Goal: Task Accomplishment & Management: Manage account settings

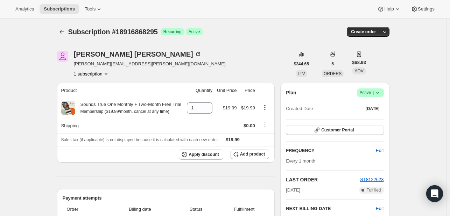
click at [381, 92] on icon at bounding box center [377, 92] width 7 height 7
click at [373, 119] on span "Cancel subscription" at bounding box center [373, 118] width 40 height 5
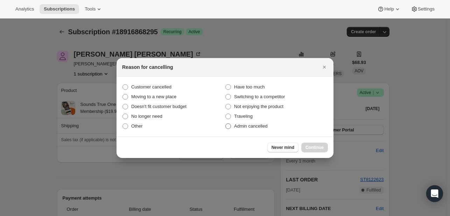
click at [259, 125] on span "Admin cancelled" at bounding box center [250, 126] width 33 height 5
click at [226, 124] on input "Admin cancelled" at bounding box center [225, 124] width 0 height 0
radio input "true"
click at [315, 144] on button "Continue" at bounding box center [314, 148] width 27 height 10
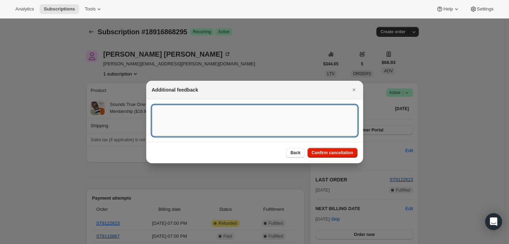
click at [256, 120] on textarea ":rbj:" at bounding box center [255, 121] width 206 height 32
type textarea "Customer requested cancellation and refund."
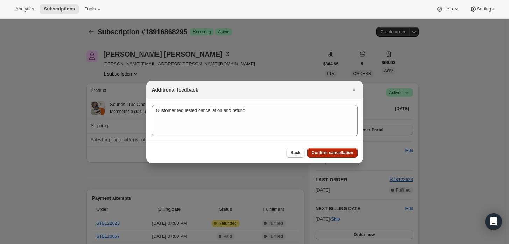
click at [323, 153] on span "Confirm cancellation" at bounding box center [333, 153] width 42 height 6
